Goal: Task Accomplishment & Management: Use online tool/utility

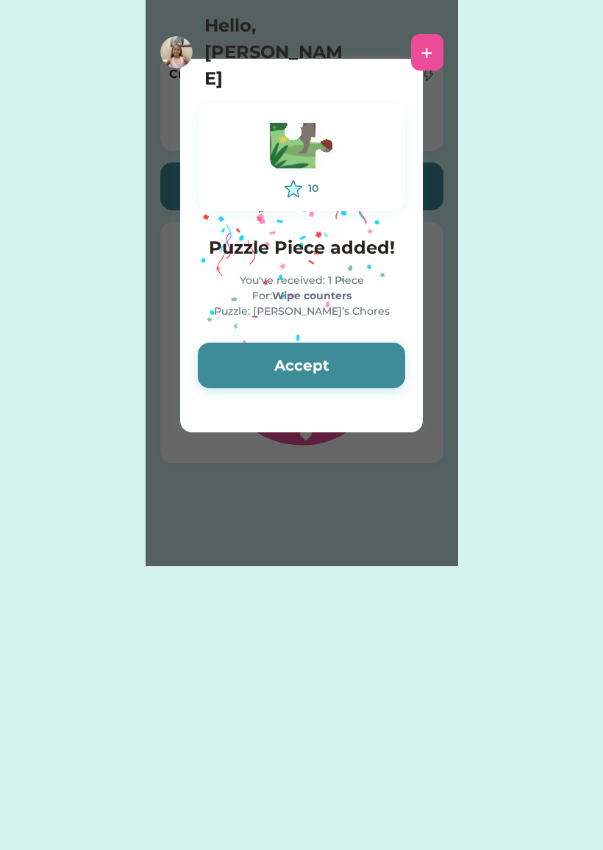
click at [350, 353] on button "Accept" at bounding box center [301, 366] width 207 height 46
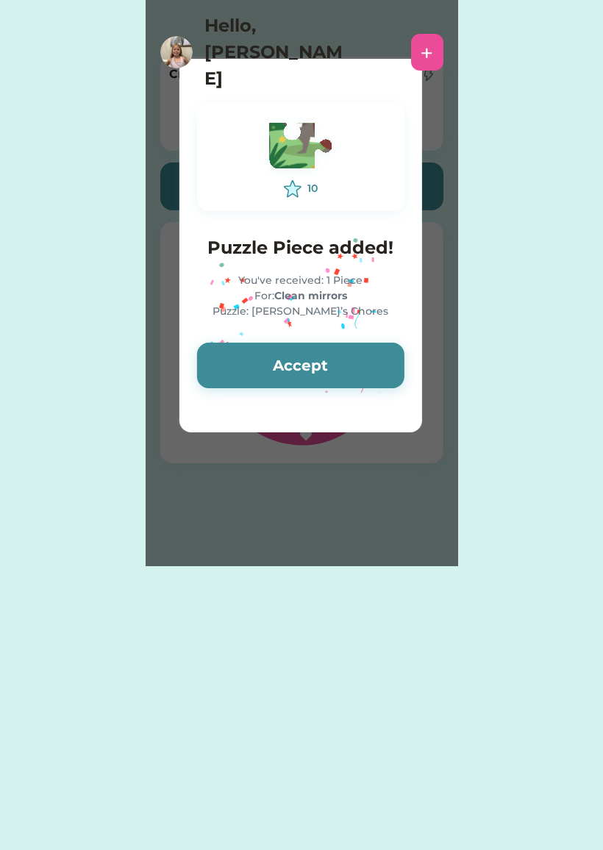
click at [329, 360] on button "Accept" at bounding box center [300, 366] width 207 height 46
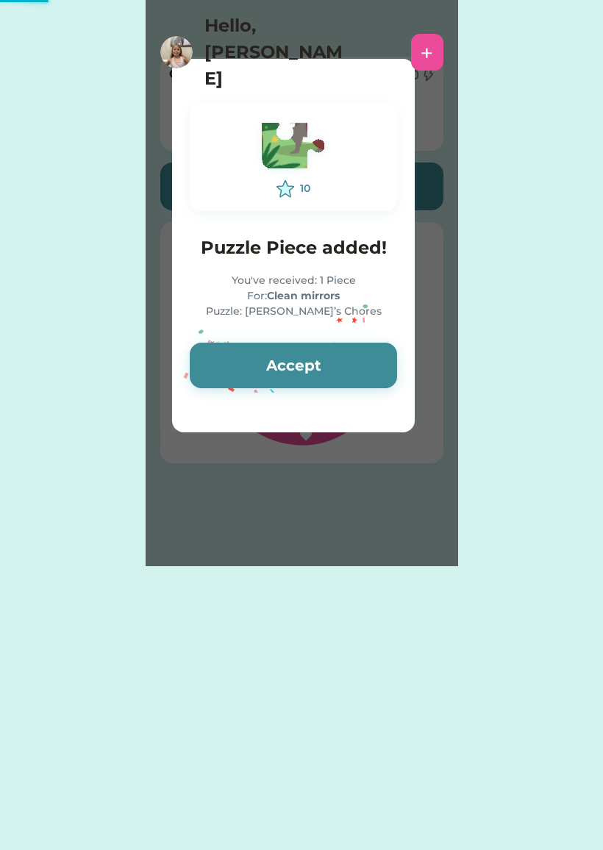
click at [318, 377] on button "Accept" at bounding box center [293, 366] width 207 height 46
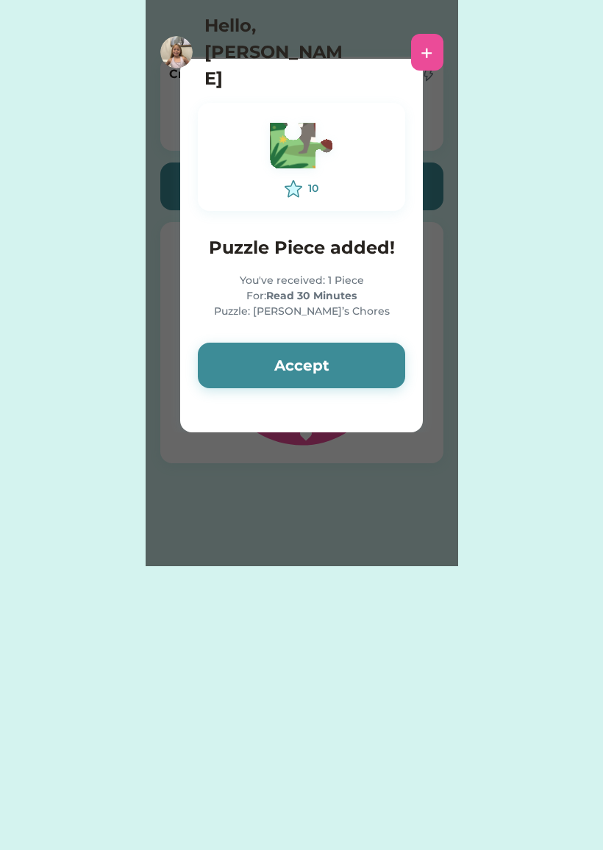
click at [301, 359] on button "Accept" at bounding box center [301, 366] width 207 height 46
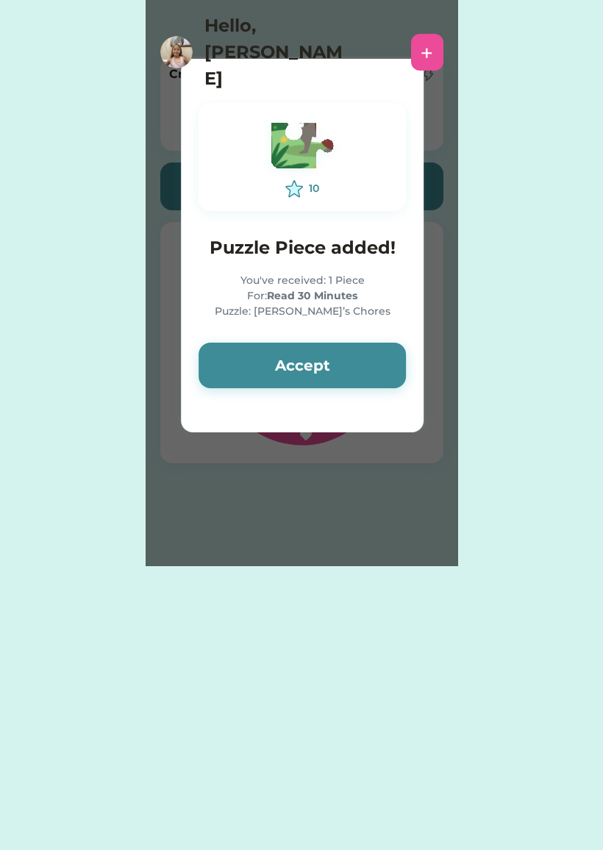
click at [295, 368] on button "Accept" at bounding box center [302, 366] width 207 height 46
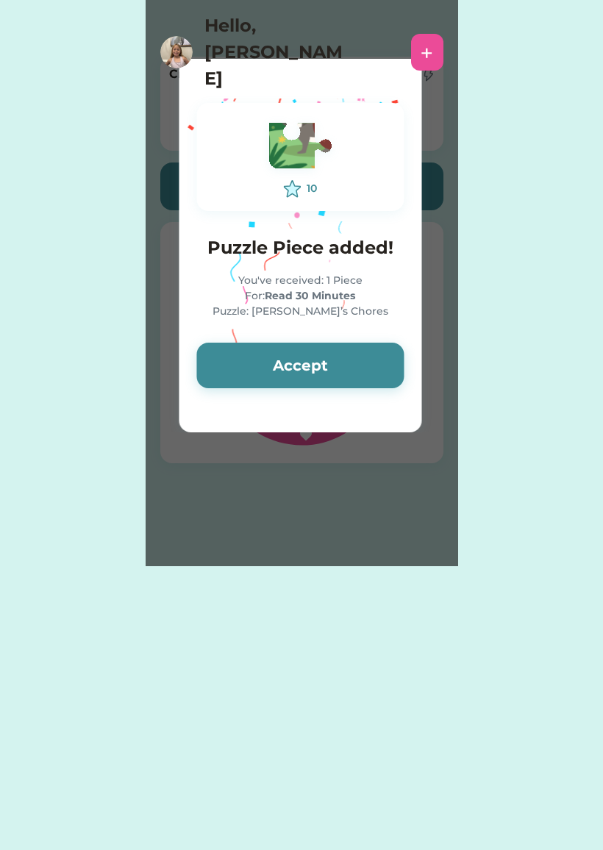
click at [293, 370] on button "Accept" at bounding box center [299, 366] width 207 height 46
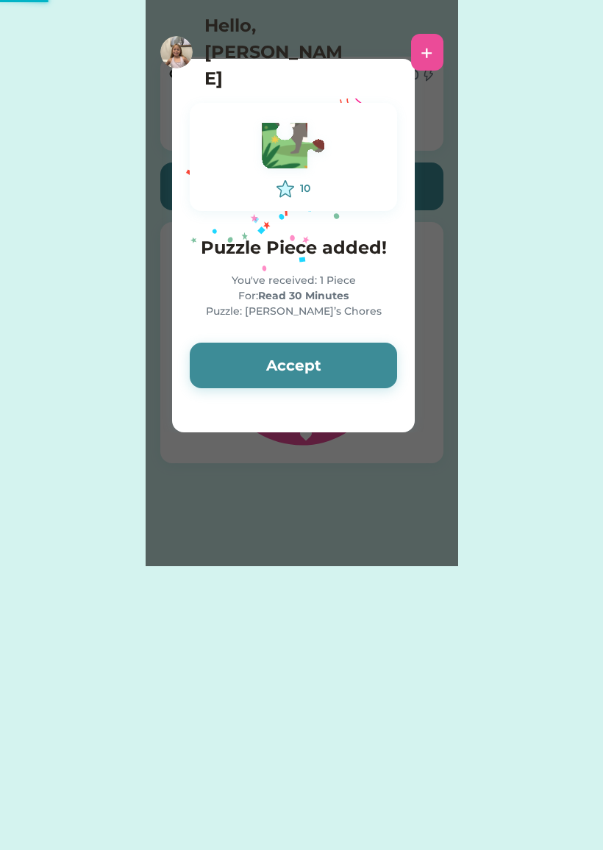
click at [281, 380] on button "Accept" at bounding box center [293, 366] width 207 height 46
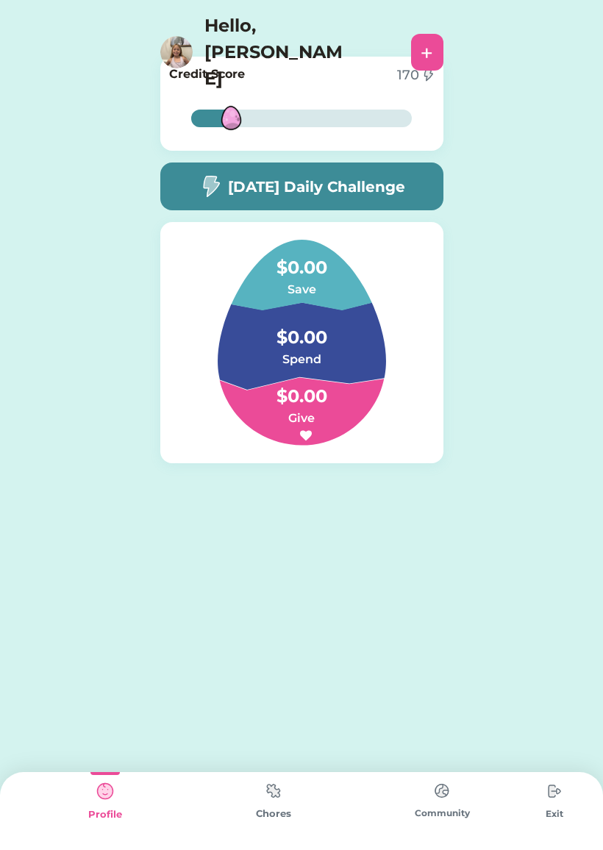
click at [282, 374] on h4 "$0.00" at bounding box center [301, 389] width 147 height 41
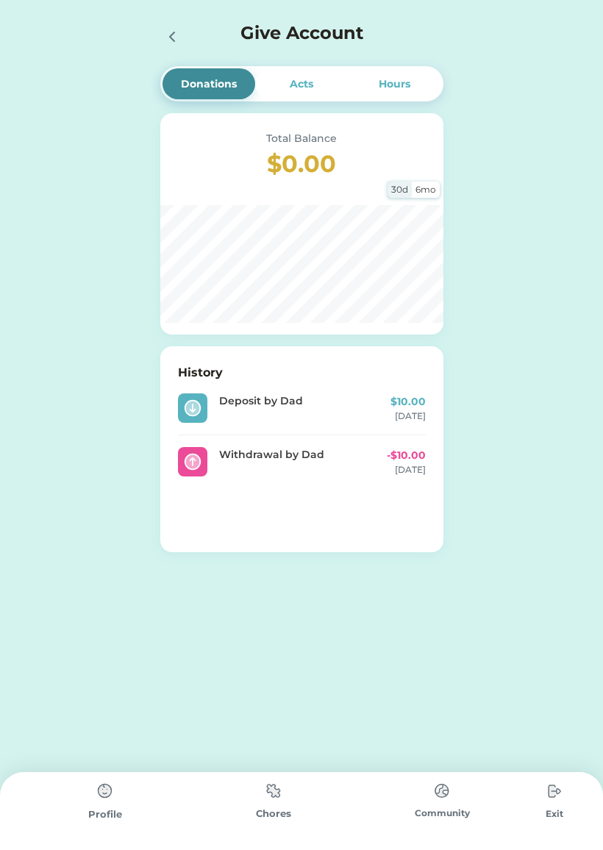
click at [186, 20] on div at bounding box center [176, 36] width 32 height 32
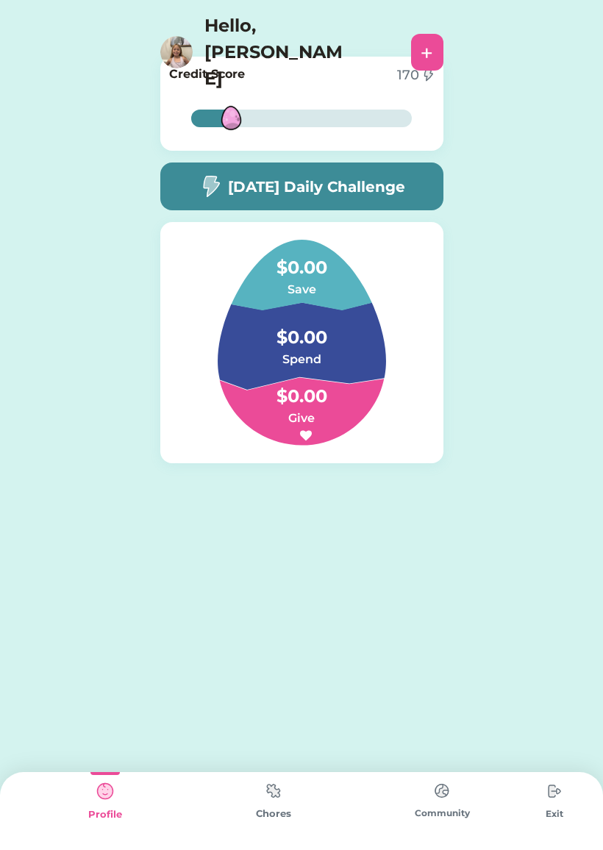
click at [170, 44] on img at bounding box center [176, 52] width 32 height 32
click at [286, 787] on img at bounding box center [273, 791] width 29 height 29
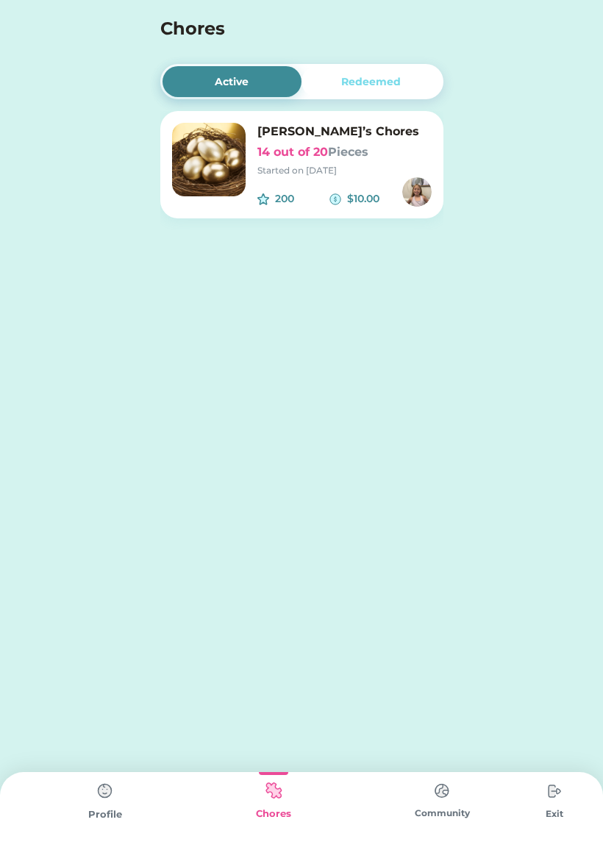
click at [235, 139] on img at bounding box center [209, 160] width 74 height 74
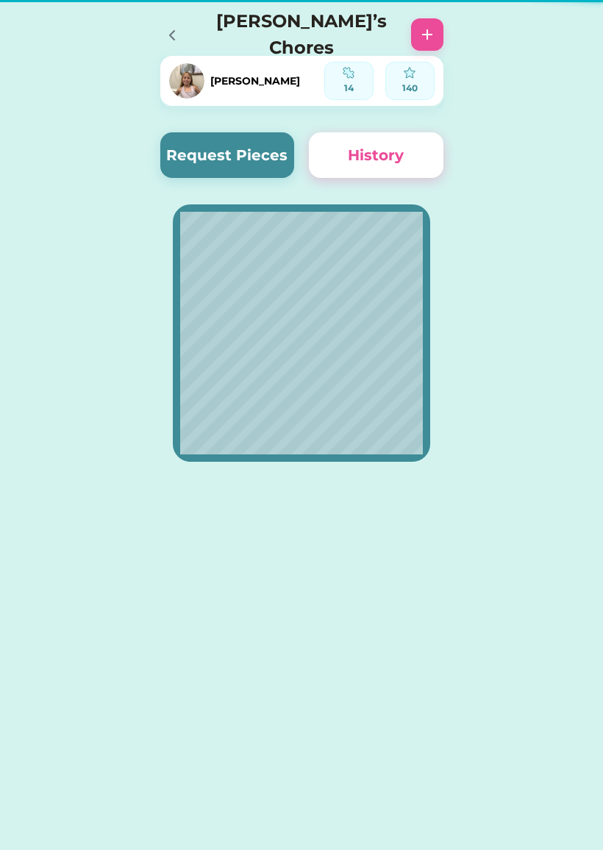
click at [490, 234] on div "Active Redeemed [PERSON_NAME]’s Chores 14 out of 20 Pieces Started on [DATE] 20…" at bounding box center [301, 257] width 603 height 515
click at [391, 139] on button "History" at bounding box center [376, 155] width 135 height 46
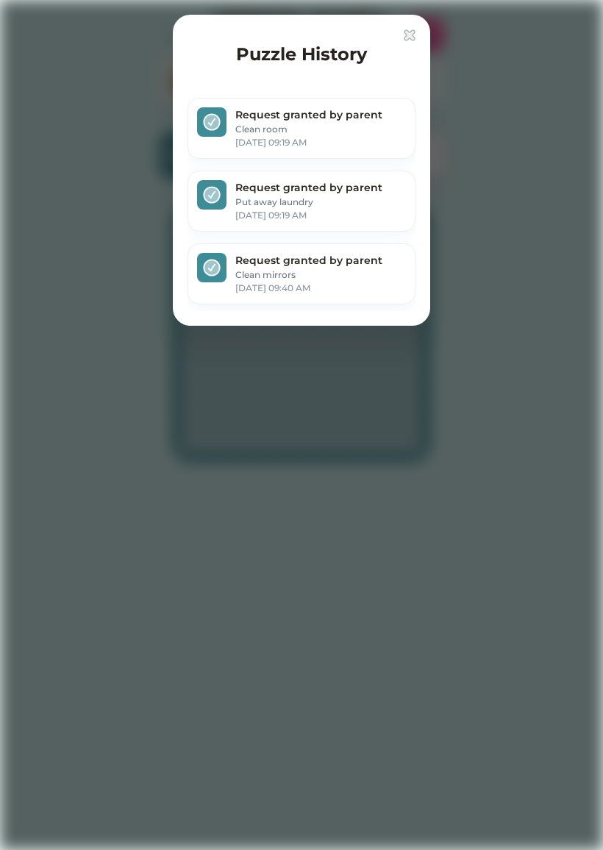
click at [422, 34] on div "Puzzle History Request granted by parent Clean room [DATE] 09:19 AM Request gra…" at bounding box center [301, 170] width 257 height 311
click at [409, 38] on img at bounding box center [410, 35] width 12 height 12
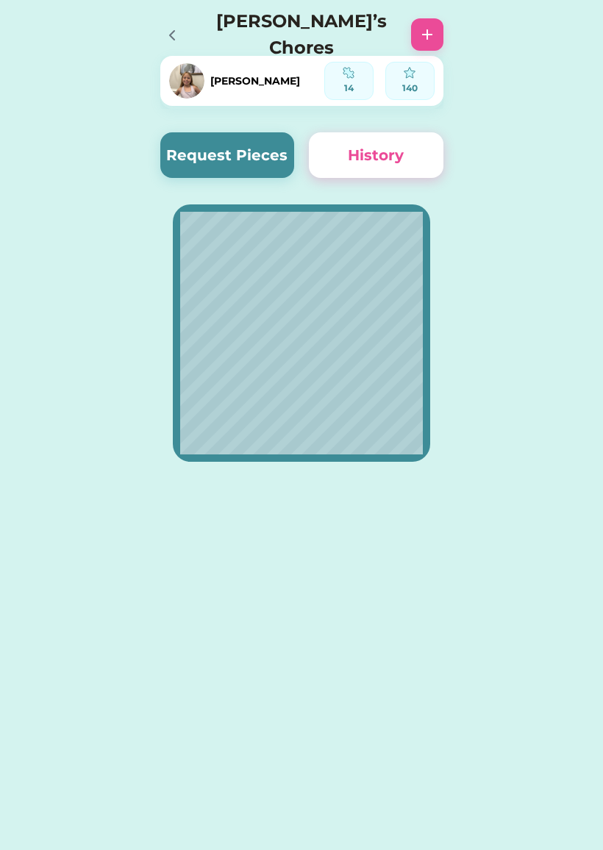
click at [264, 151] on button "Request Pieces" at bounding box center [227, 155] width 135 height 46
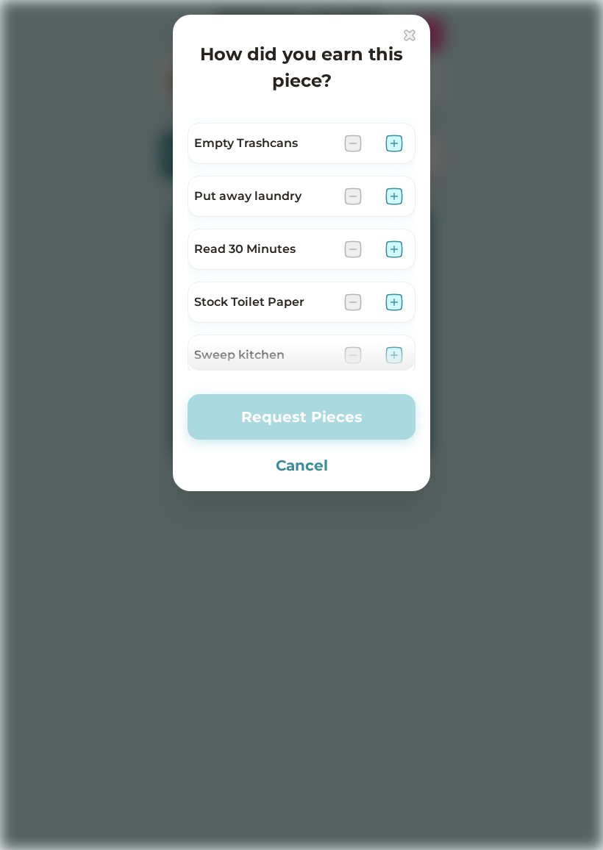
scroll to position [419, 0]
click at [396, 246] on img at bounding box center [394, 249] width 18 height 18
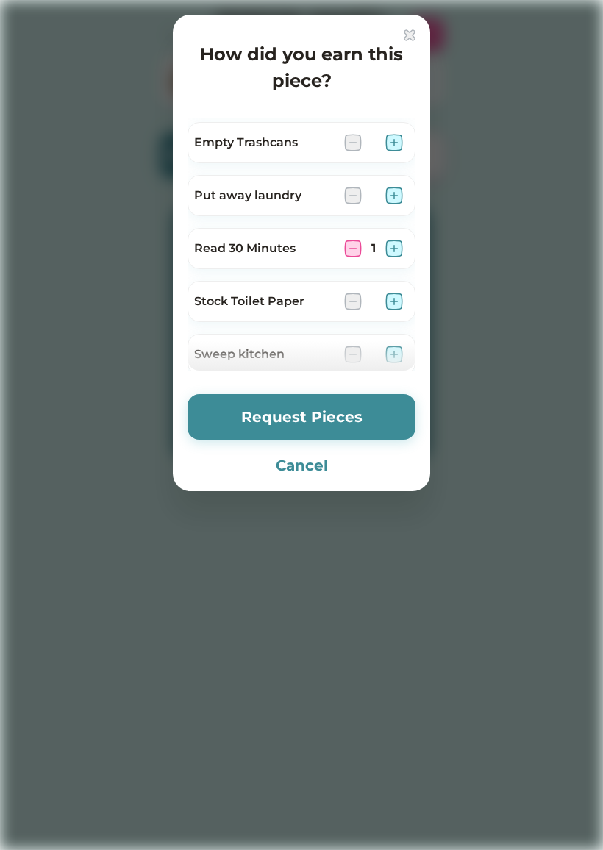
click at [396, 252] on img at bounding box center [394, 249] width 18 height 18
click at [314, 421] on button "Request Pieces" at bounding box center [302, 417] width 228 height 46
